Goal: Task Accomplishment & Management: Manage account settings

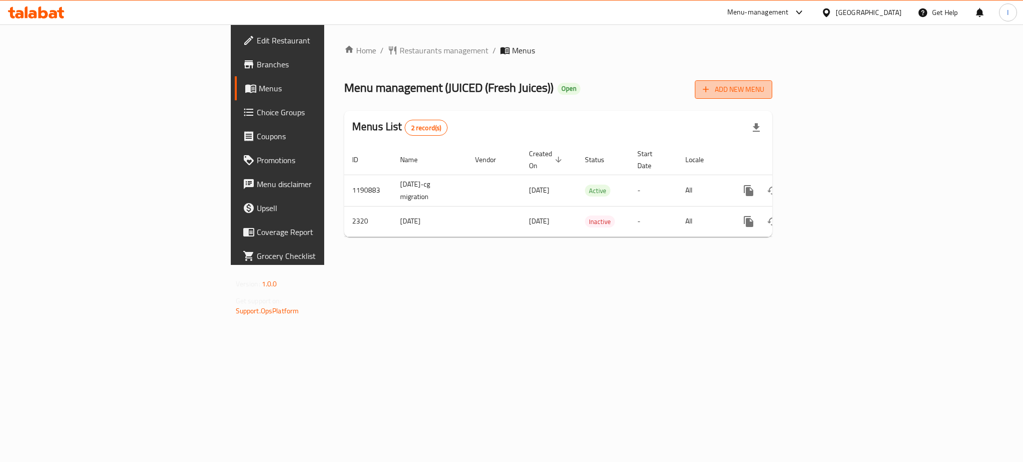
click at [764, 87] on span "Add New Menu" at bounding box center [733, 89] width 61 height 12
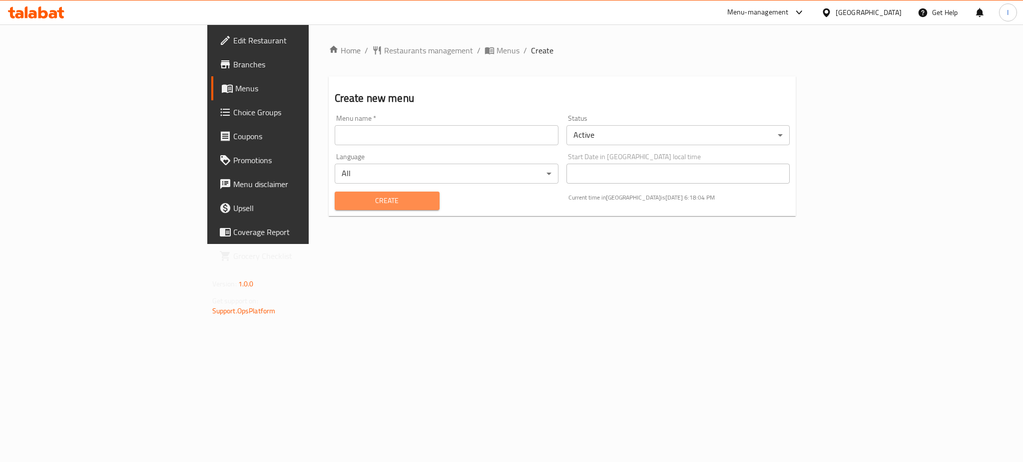
click at [343, 197] on span "Create" at bounding box center [387, 201] width 89 height 12
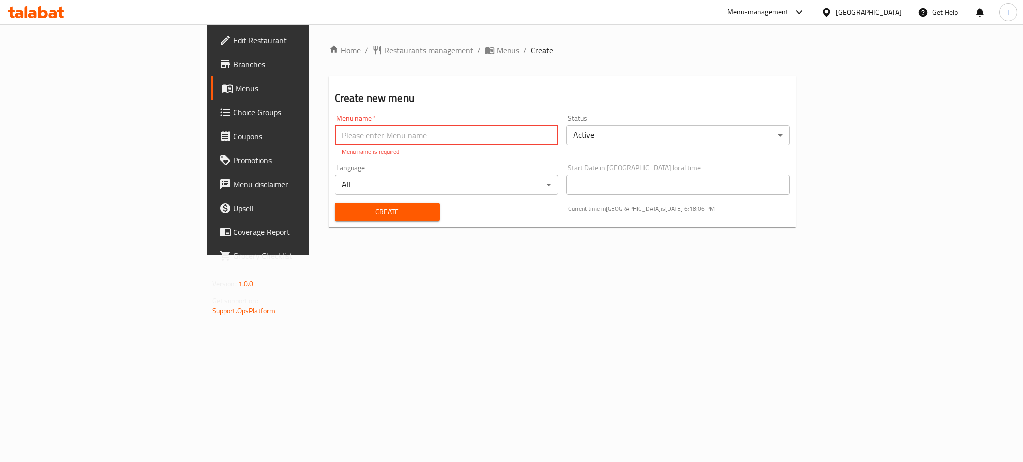
click at [376, 131] on input "text" at bounding box center [447, 135] width 224 height 20
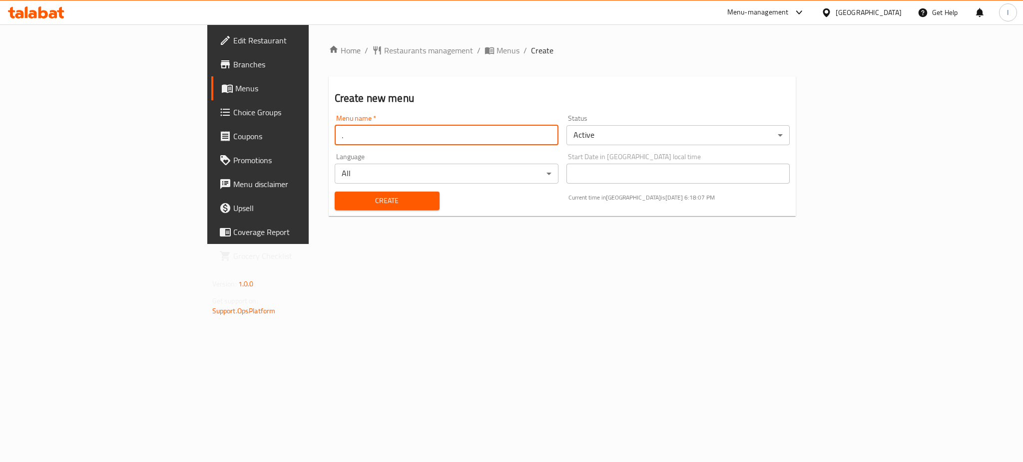
type input "."
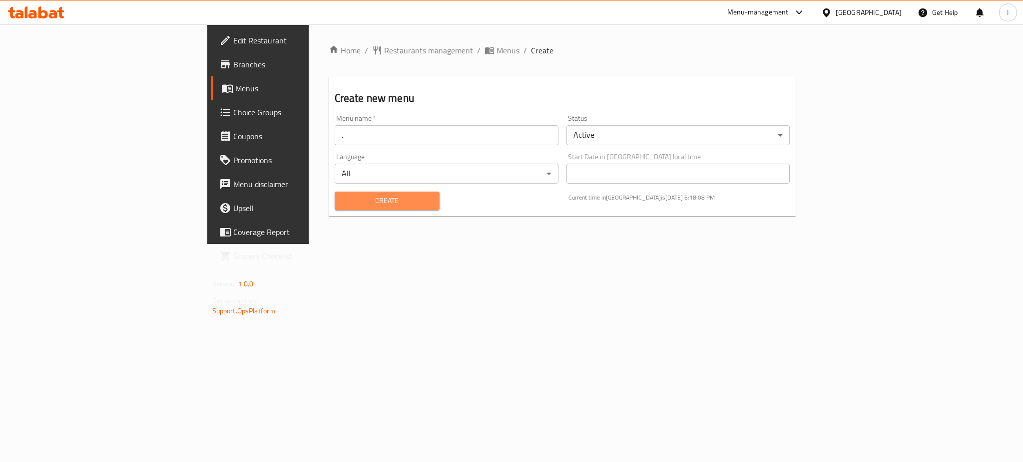
click at [364, 207] on button "Create" at bounding box center [387, 201] width 105 height 18
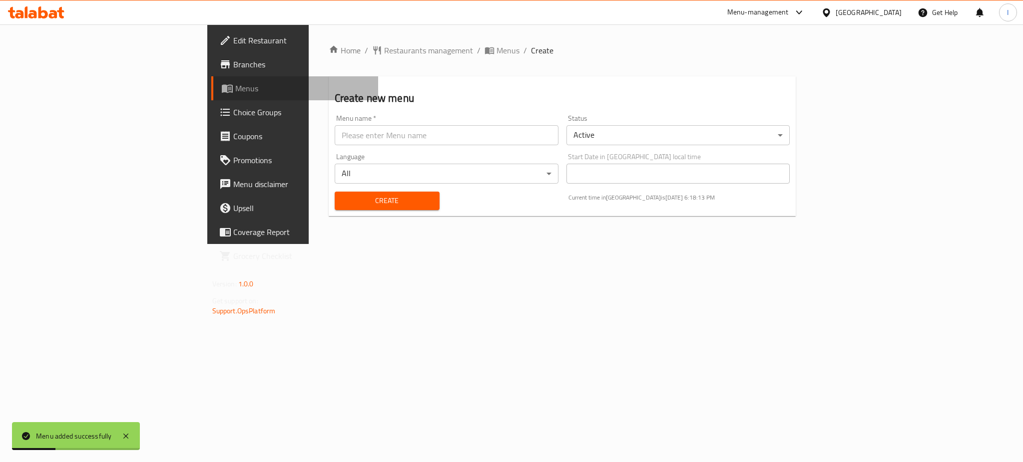
click at [235, 86] on span "Menus" at bounding box center [302, 88] width 135 height 12
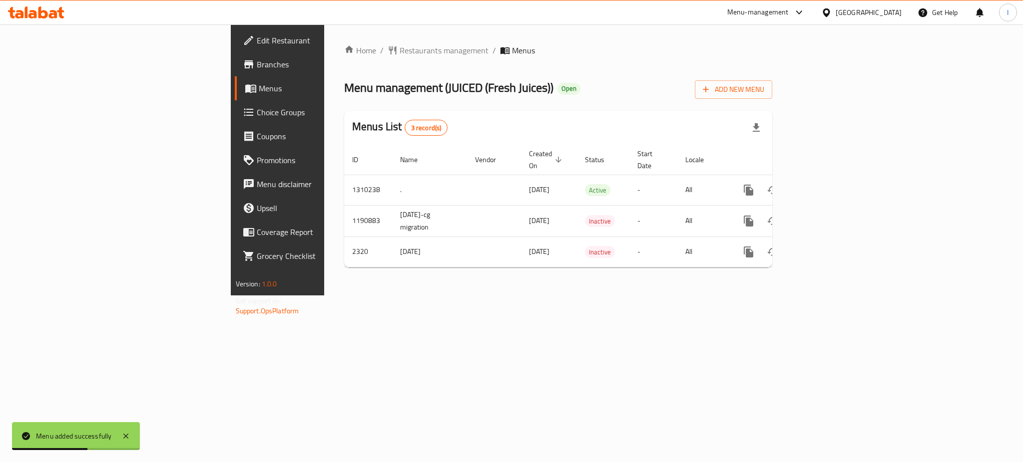
click at [624, 281] on div "Home / Restaurants management / Menus Menu management ( JUICED (Fresh Juices) )…" at bounding box center [558, 159] width 468 height 271
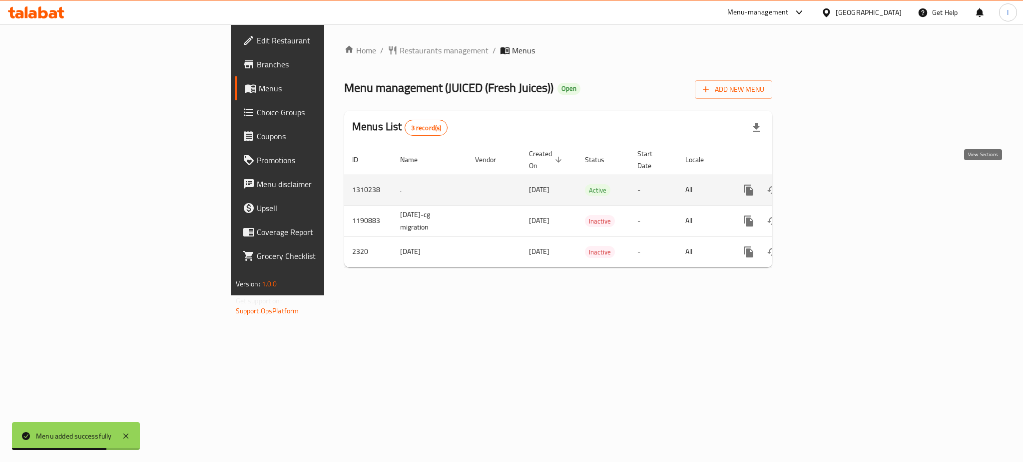
click at [833, 188] on link "enhanced table" at bounding box center [821, 190] width 24 height 24
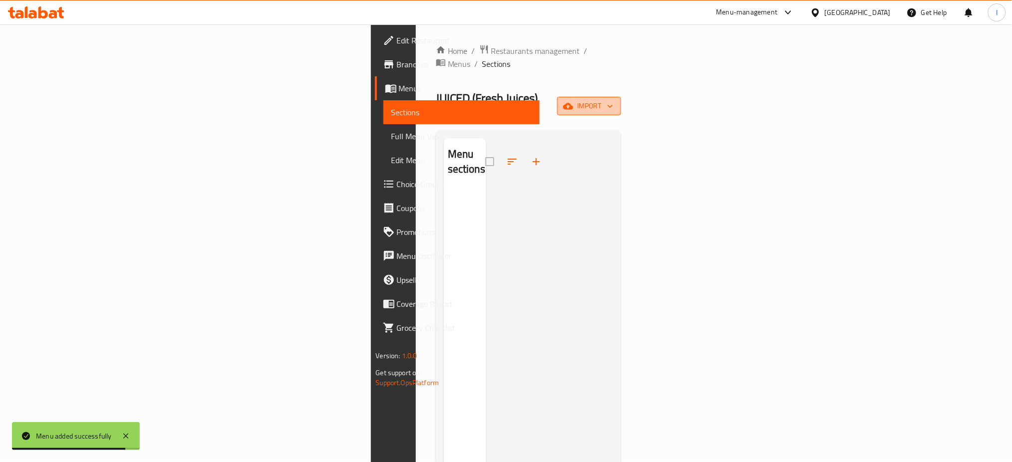
click at [613, 100] on span "import" at bounding box center [589, 106] width 48 height 12
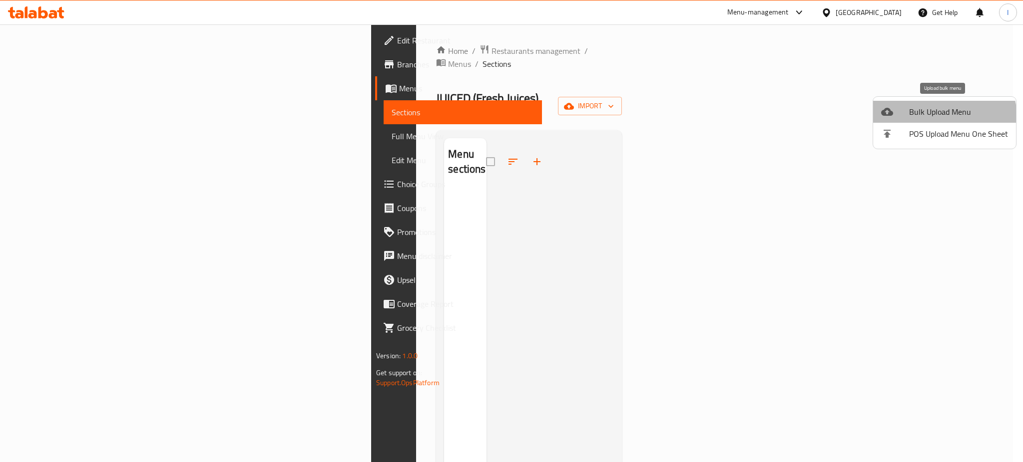
click at [922, 122] on li "Bulk Upload Menu" at bounding box center [944, 112] width 143 height 22
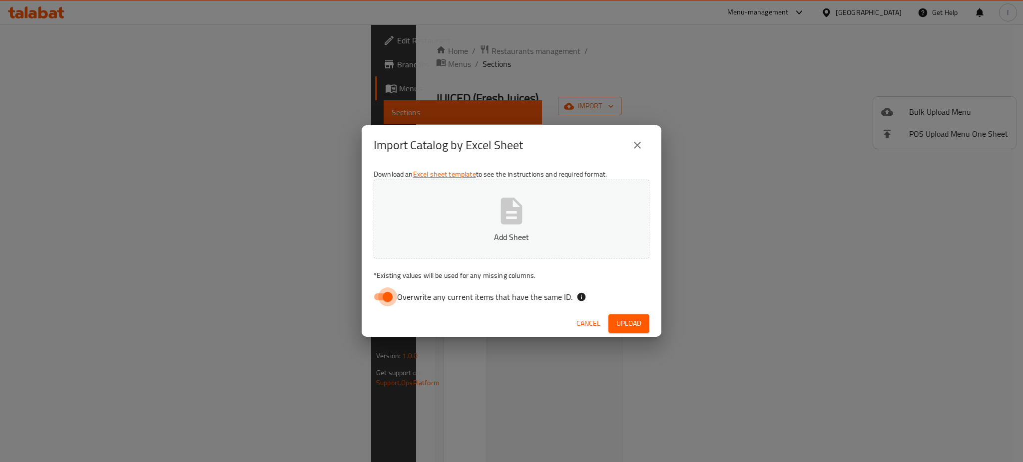
click at [387, 296] on input "Overwrite any current items that have the same ID." at bounding box center [387, 297] width 57 height 19
checkbox input "false"
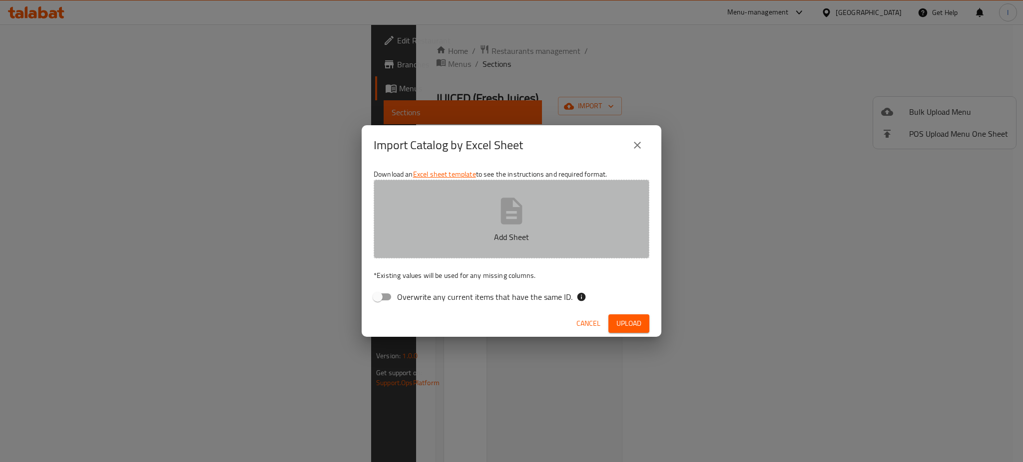
click at [470, 234] on p "Add Sheet" at bounding box center [511, 237] width 245 height 12
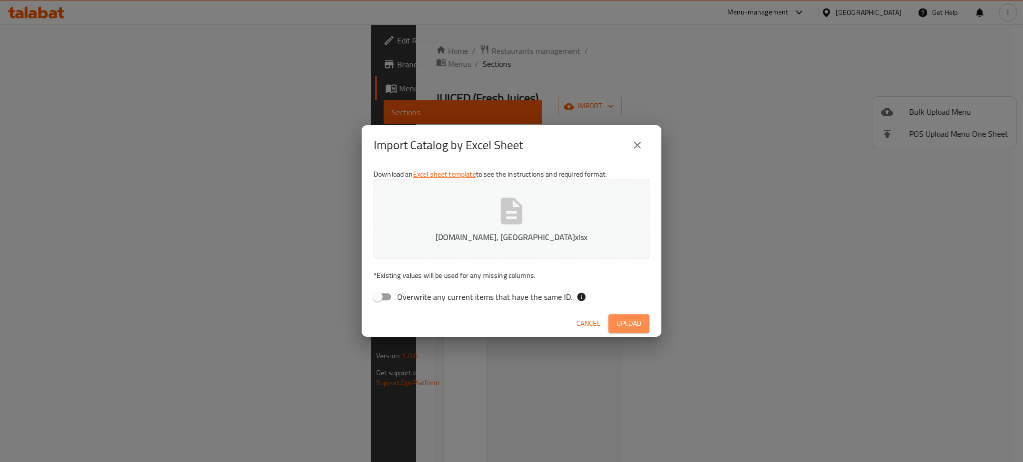
click at [627, 328] on span "Upload" at bounding box center [628, 324] width 25 height 12
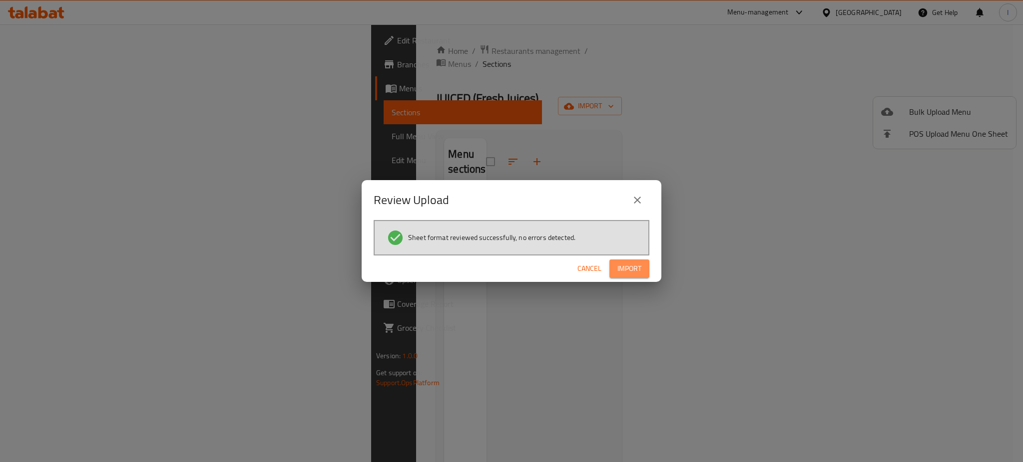
click at [632, 266] on span "Import" at bounding box center [629, 269] width 24 height 12
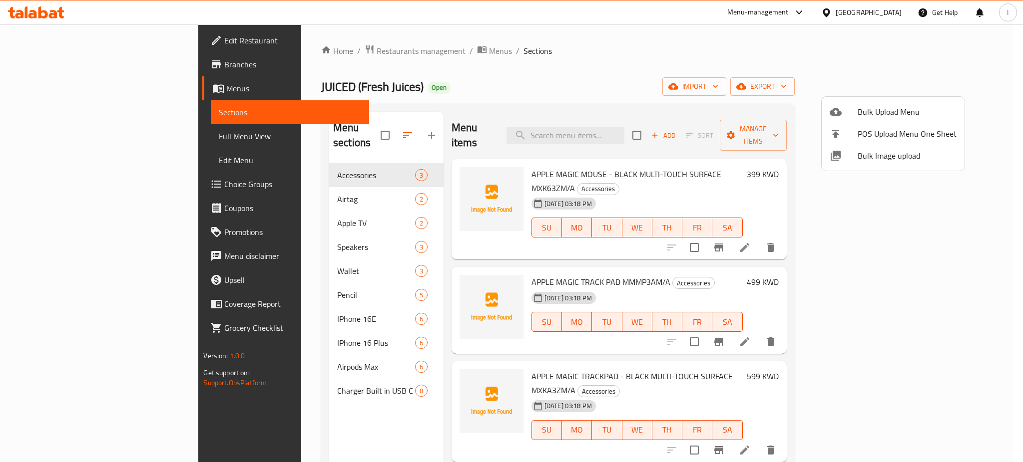
click at [55, 139] on div at bounding box center [511, 231] width 1023 height 462
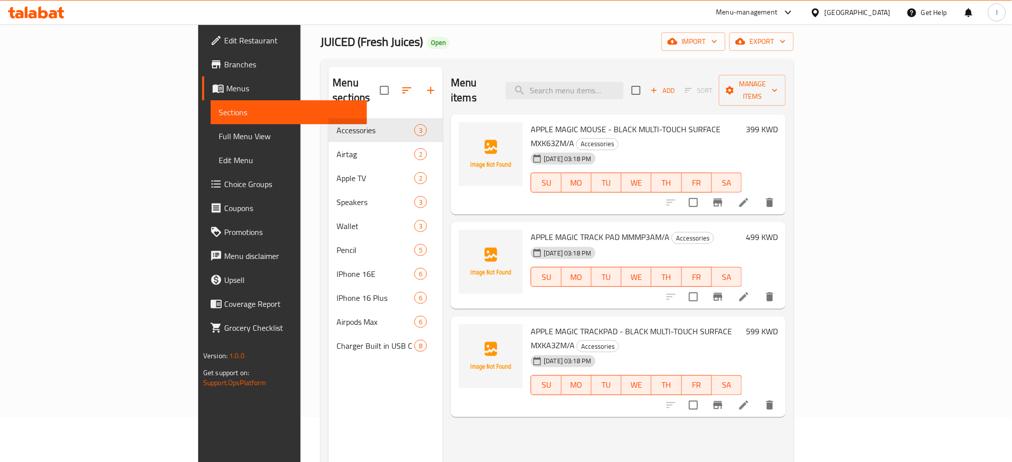
scroll to position [37, 0]
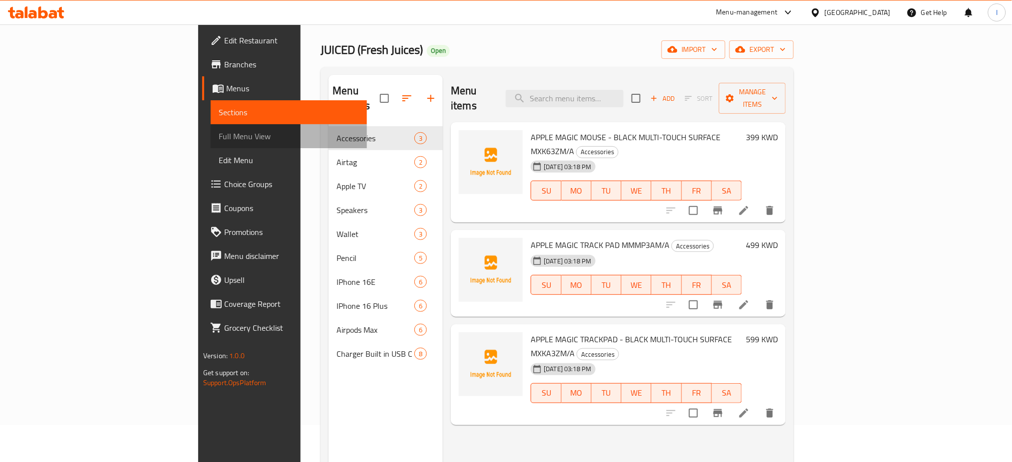
click at [219, 133] on span "Full Menu View" at bounding box center [289, 136] width 141 height 12
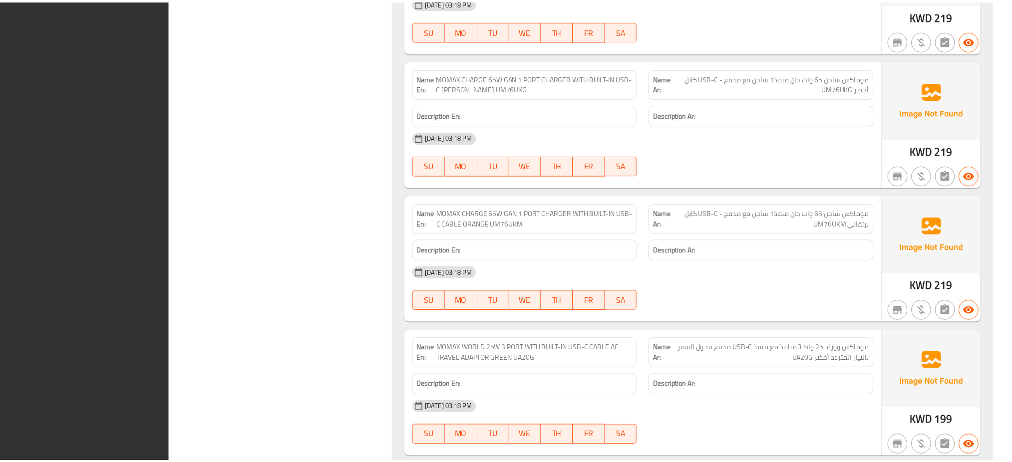
scroll to position [5969, 0]
